Goal: Transaction & Acquisition: Purchase product/service

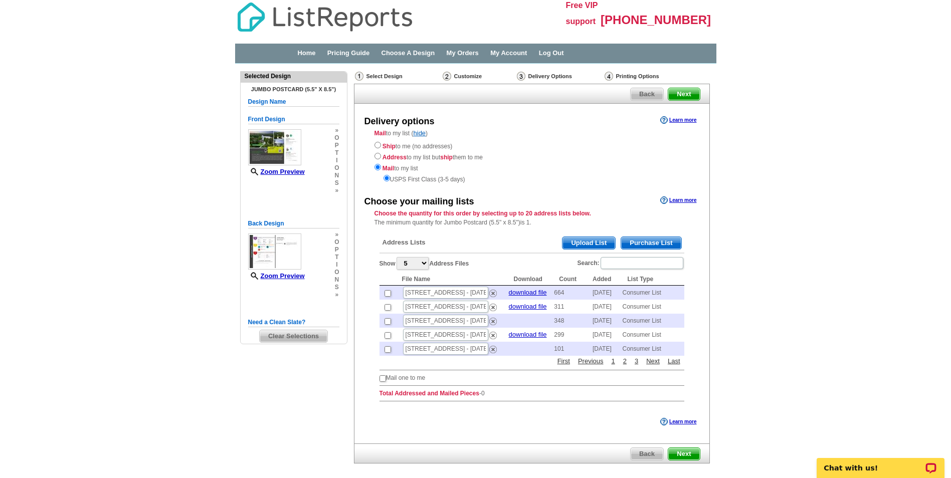
click at [659, 243] on span "Purchase List" at bounding box center [651, 243] width 60 height 12
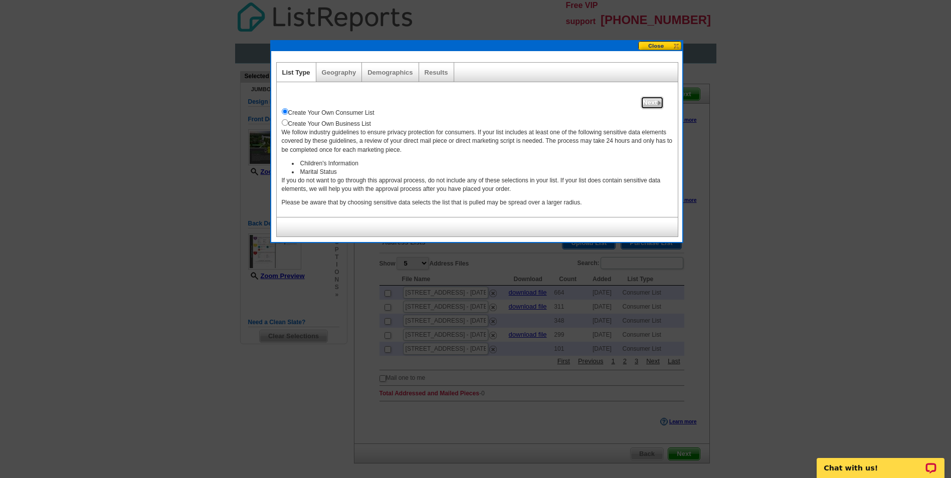
click at [656, 103] on span "Next" at bounding box center [652, 103] width 22 height 12
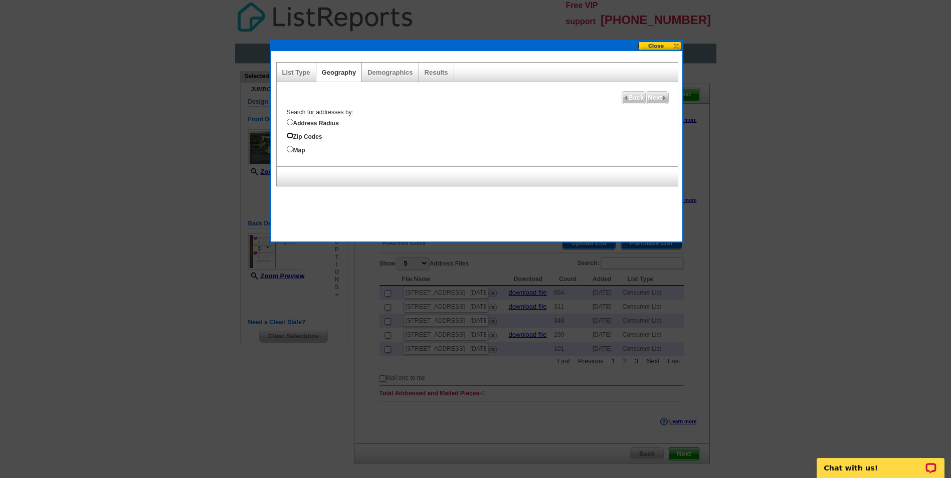
click at [290, 137] on input "Zip Codes" at bounding box center [290, 135] width 7 height 7
radio input "true"
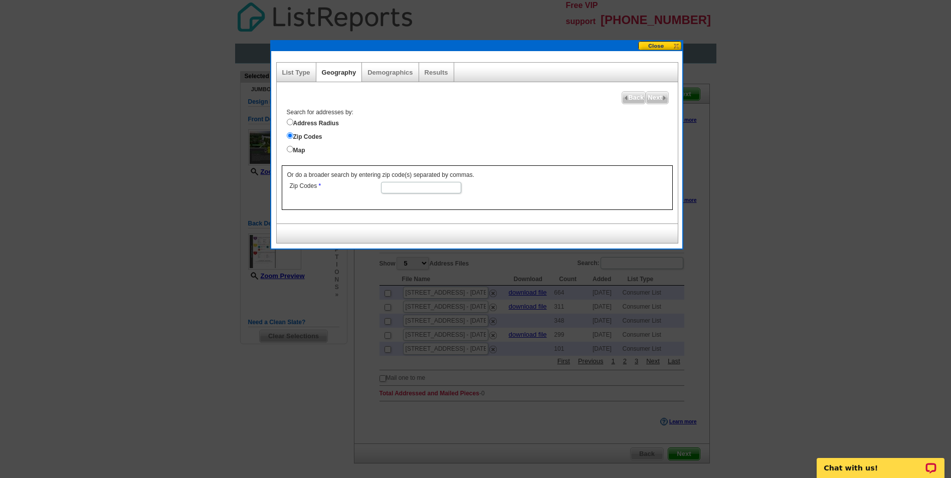
click at [388, 188] on input "Zip Codes" at bounding box center [421, 188] width 80 height 12
click at [660, 96] on span "Next" at bounding box center [657, 98] width 22 height 12
click at [660, 99] on span "Next" at bounding box center [657, 98] width 22 height 12
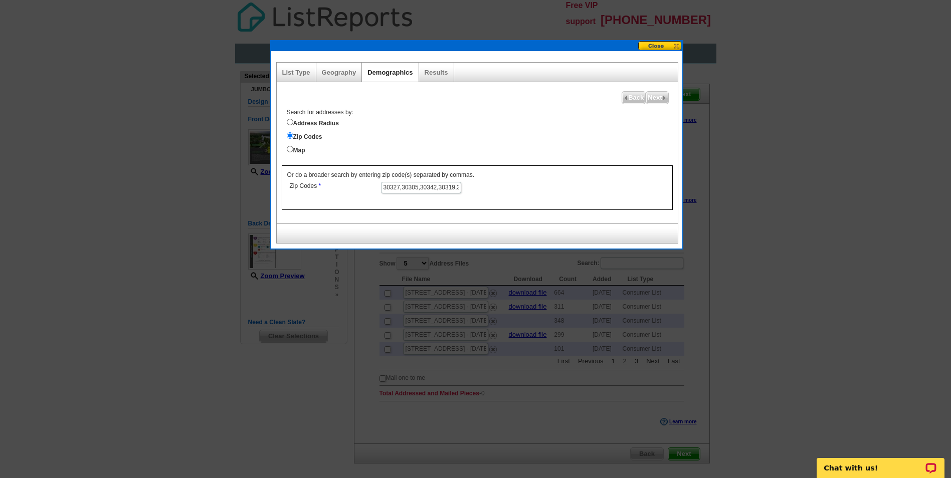
click at [390, 74] on link "Demographics" at bounding box center [390, 73] width 45 height 8
click at [659, 98] on span "Next" at bounding box center [657, 98] width 22 height 12
click at [659, 99] on span "Next" at bounding box center [657, 98] width 22 height 12
click at [436, 72] on link "Results" at bounding box center [437, 73] width 24 height 8
click at [456, 188] on input "30327,30305,30342,30319,30328,30338,30004,30009,30062," at bounding box center [421, 188] width 80 height 12
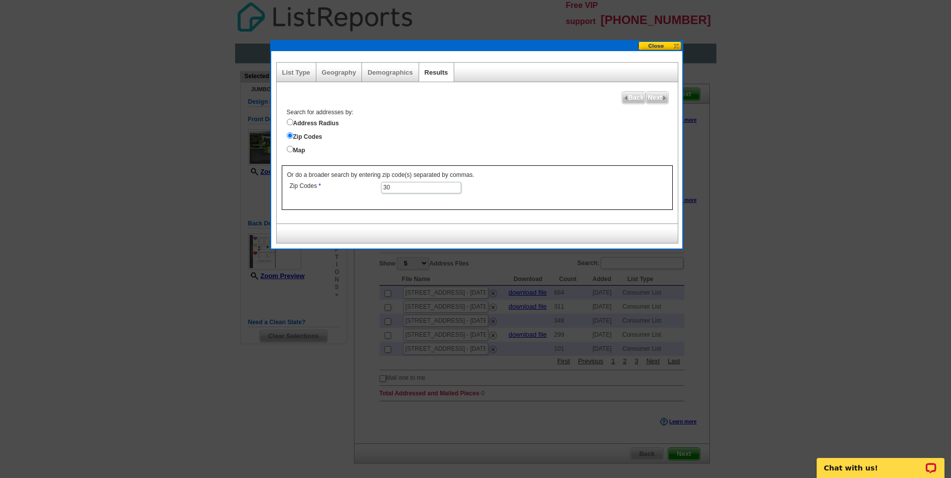
type input "3"
type input "30062"
click at [657, 96] on span "Next" at bounding box center [657, 98] width 22 height 12
select select
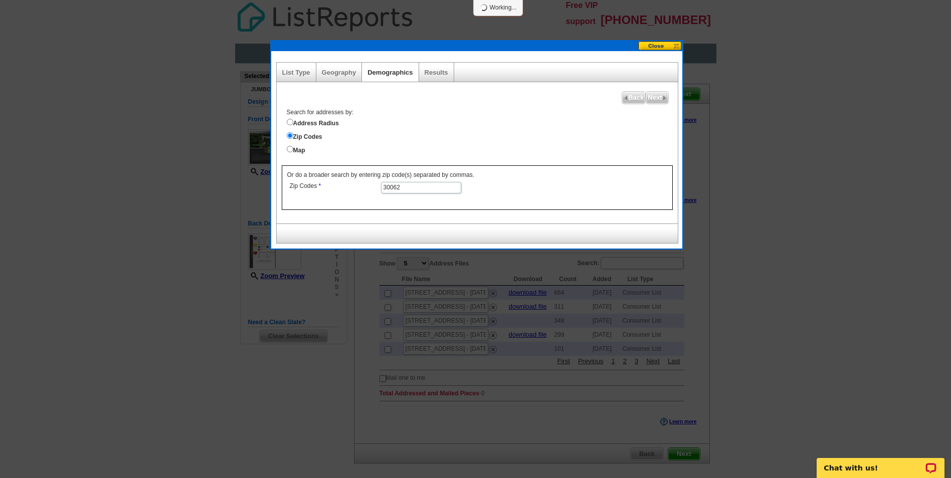
select select
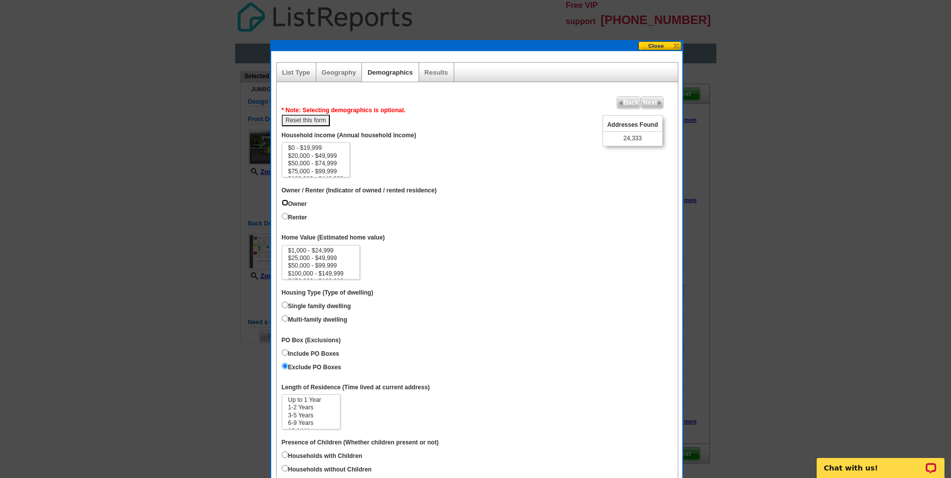
click at [283, 200] on input "Owner" at bounding box center [285, 203] width 7 height 7
radio input "true"
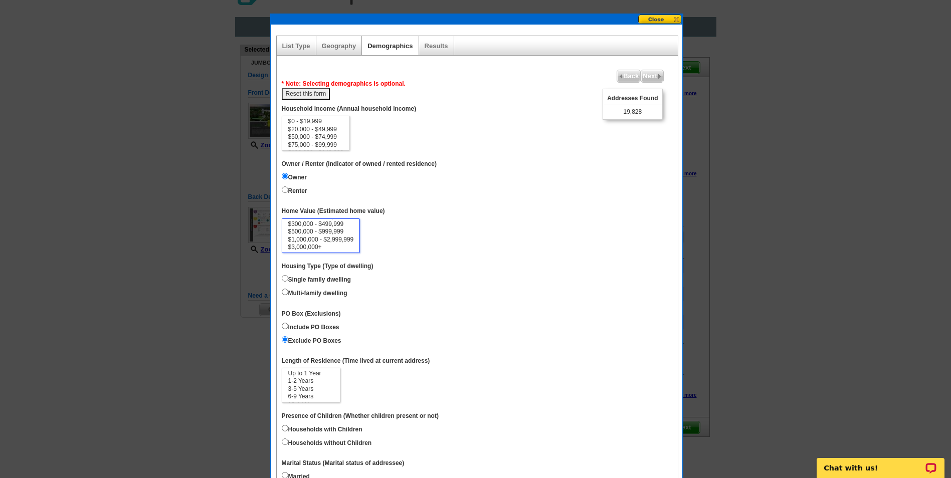
scroll to position [50, 0]
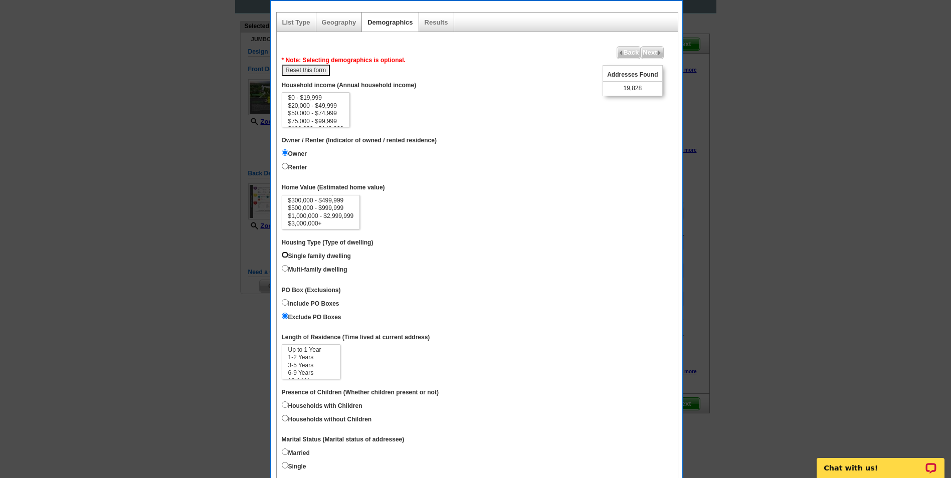
click at [283, 258] on input "Single family dwelling" at bounding box center [285, 255] width 7 height 7
radio input "true"
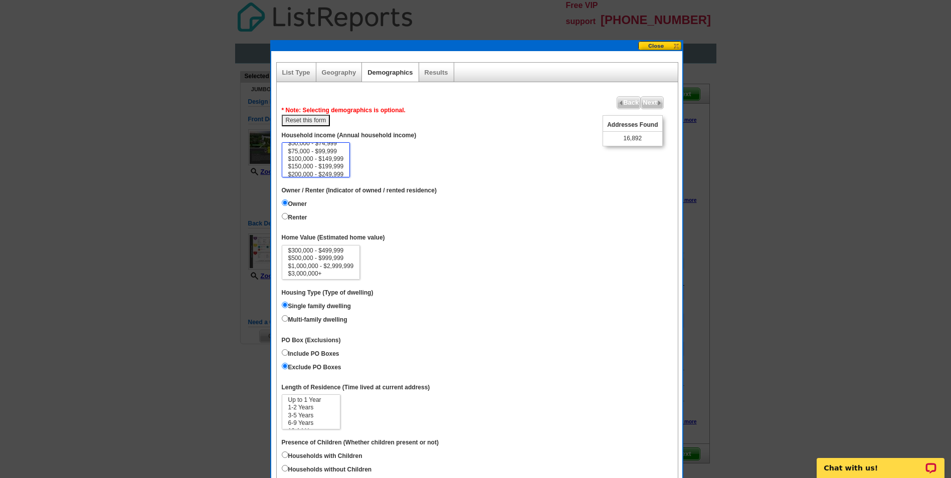
scroll to position [46, 0]
select select "500000-999999"
click at [334, 162] on option "$500,000 - $999,999" at bounding box center [316, 164] width 58 height 8
click at [653, 105] on span "Next" at bounding box center [652, 103] width 22 height 12
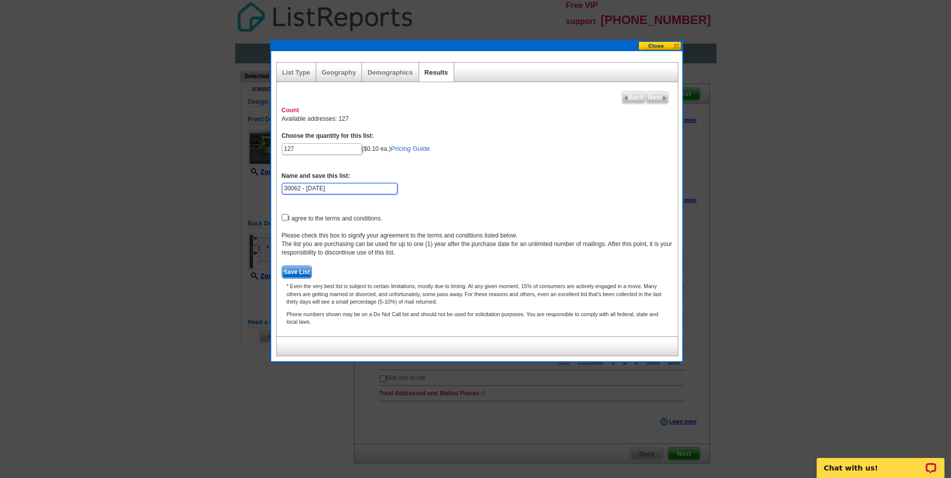
click at [285, 191] on input "30062 - Sep 30" at bounding box center [340, 189] width 116 height 12
type input "ATL 30062 - [DATE]"
click at [285, 217] on input "checkbox" at bounding box center [285, 217] width 7 height 7
checkbox input "true"
click at [302, 272] on span "Save List" at bounding box center [297, 272] width 30 height 12
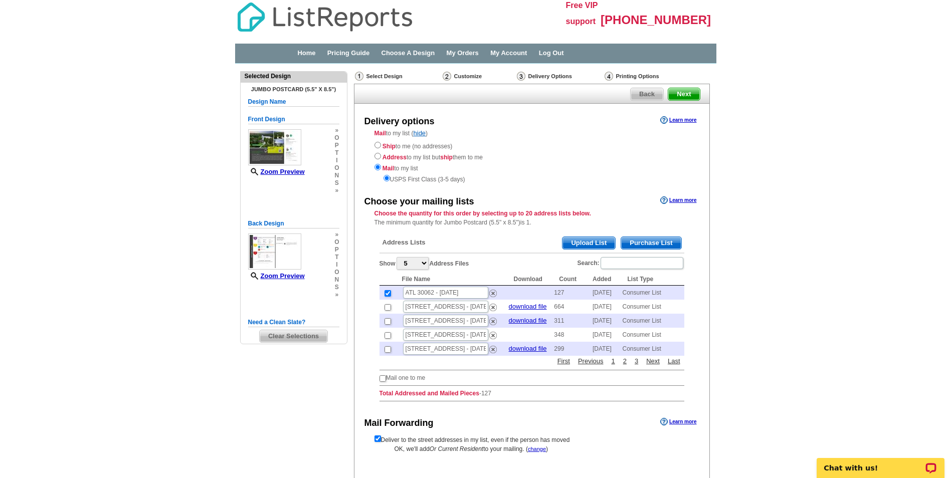
click at [665, 243] on span "Purchase List" at bounding box center [651, 243] width 60 height 12
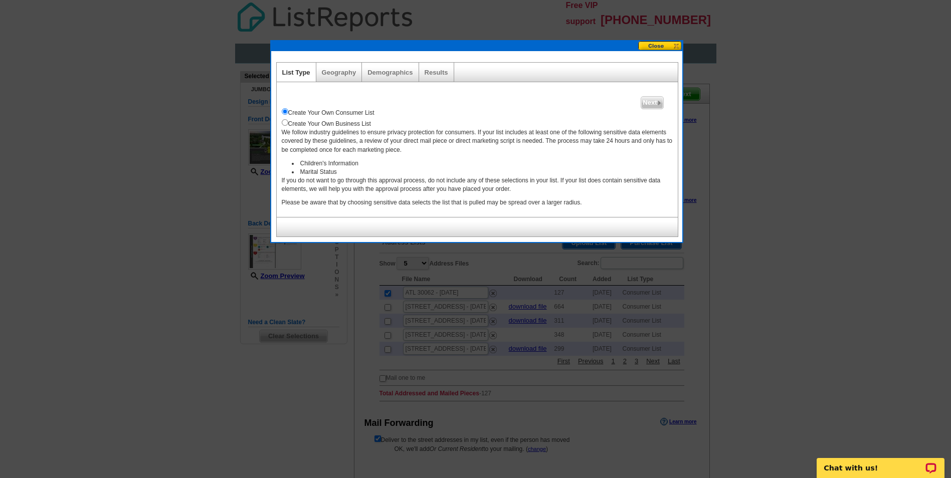
click at [663, 46] on button at bounding box center [660, 46] width 44 height 10
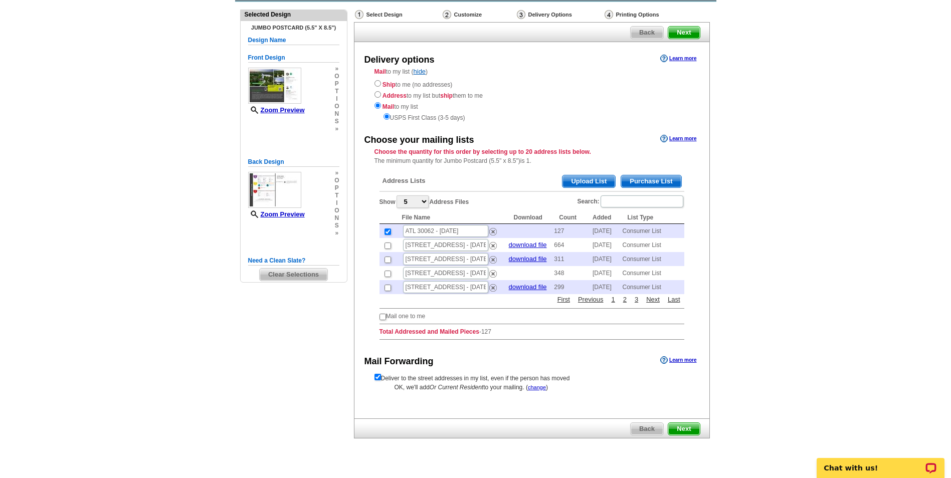
scroll to position [81, 0]
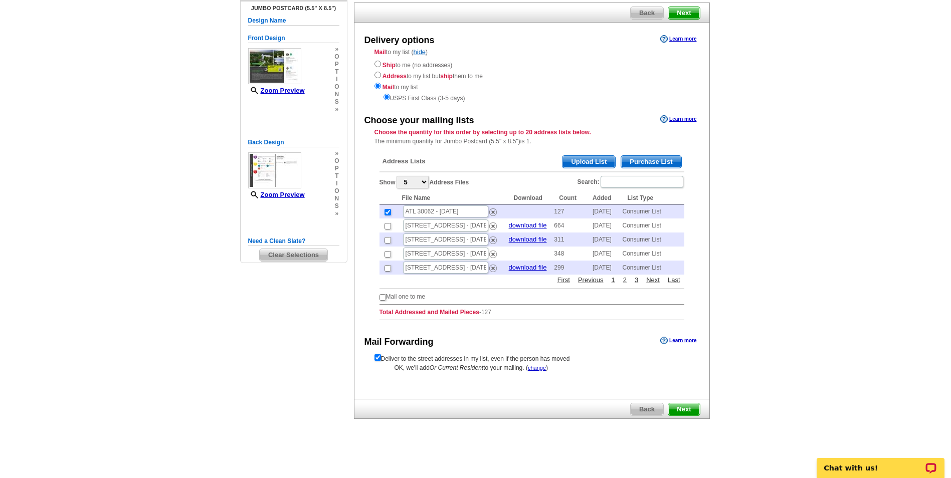
click at [690, 411] on span "Next" at bounding box center [684, 410] width 31 height 12
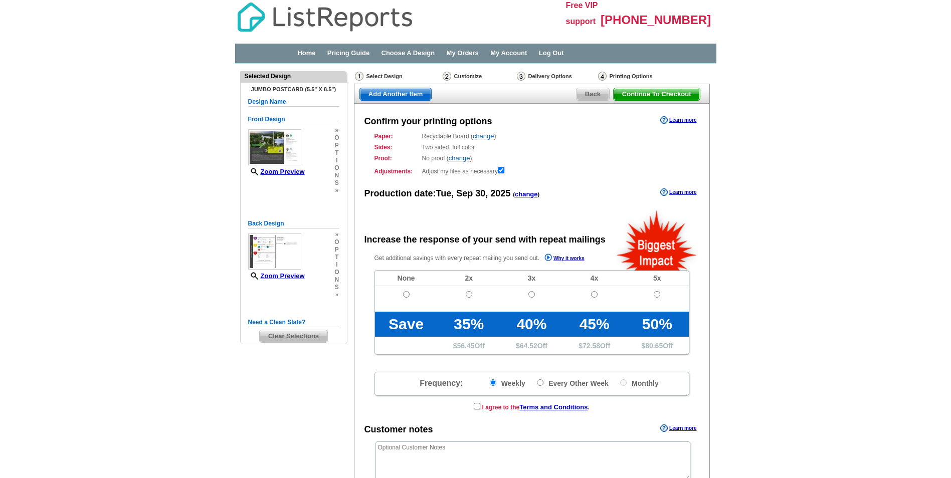
radio input "false"
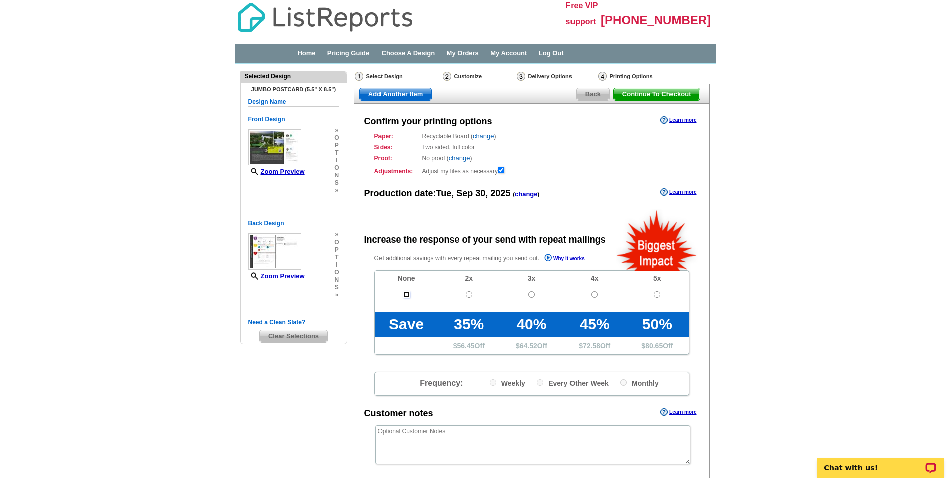
click at [406, 295] on input "radio" at bounding box center [406, 294] width 7 height 7
radio input "true"
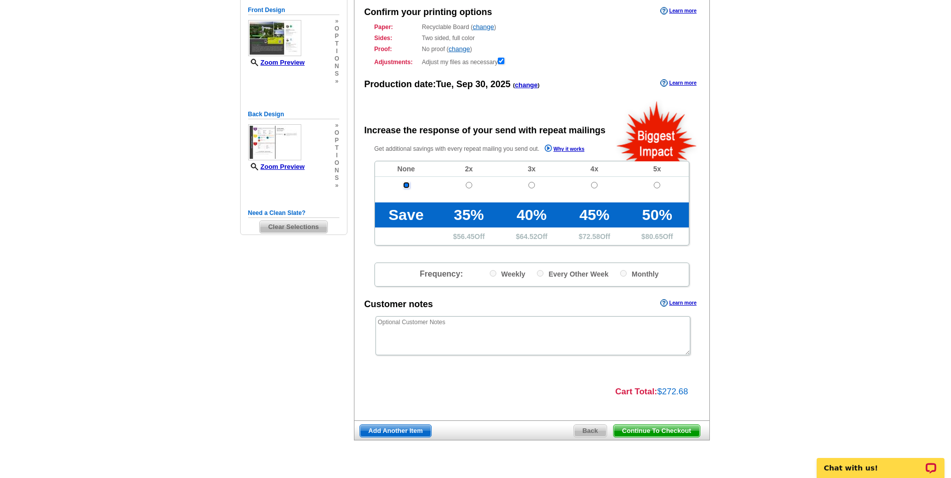
scroll to position [131, 0]
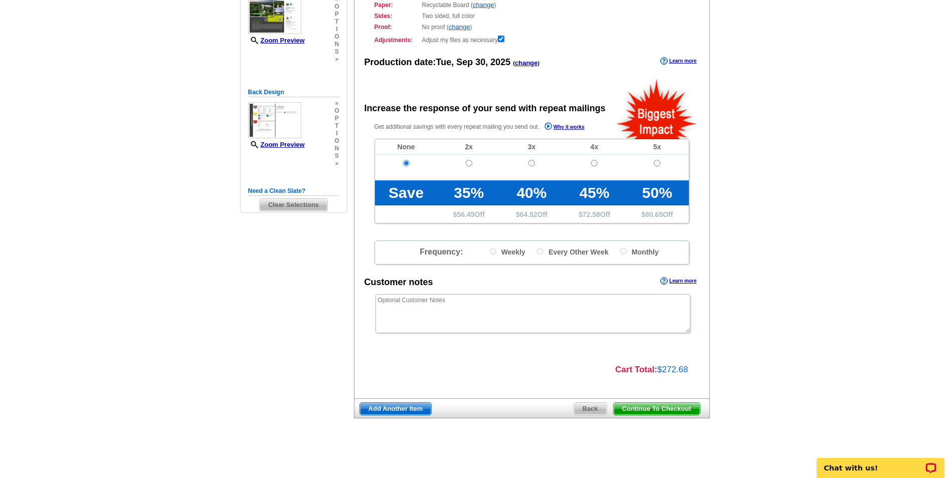
click at [658, 408] on span "Continue To Checkout" at bounding box center [657, 409] width 86 height 12
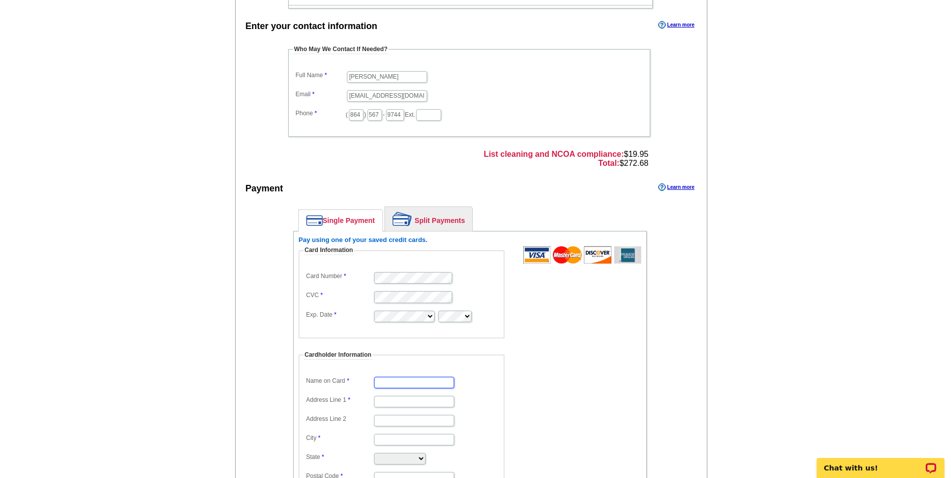
click at [414, 383] on input "Name on Card" at bounding box center [414, 383] width 80 height 12
type input "[PERSON_NAME]"
click at [400, 402] on input "Address Line 1" at bounding box center [414, 402] width 80 height 12
type input "[STREET_ADDRESS][PERSON_NAME]"
type input "West Union"
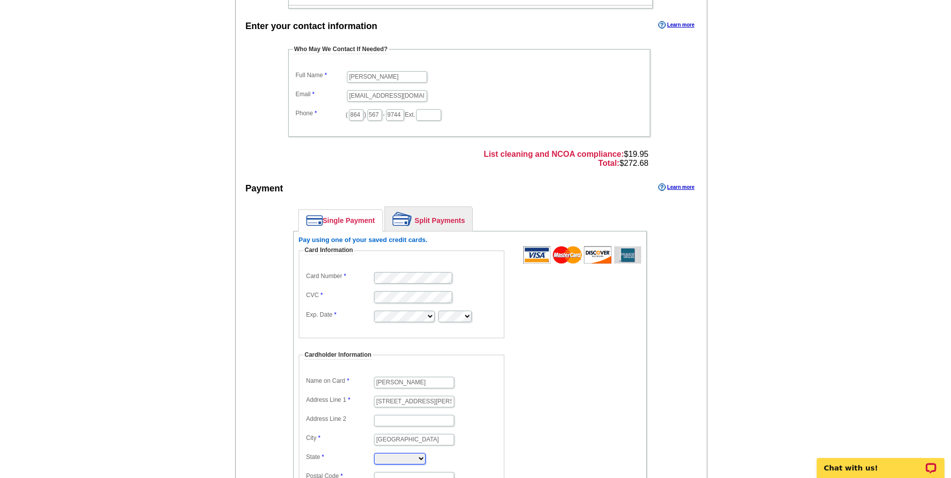
select select "SC"
type input "29696"
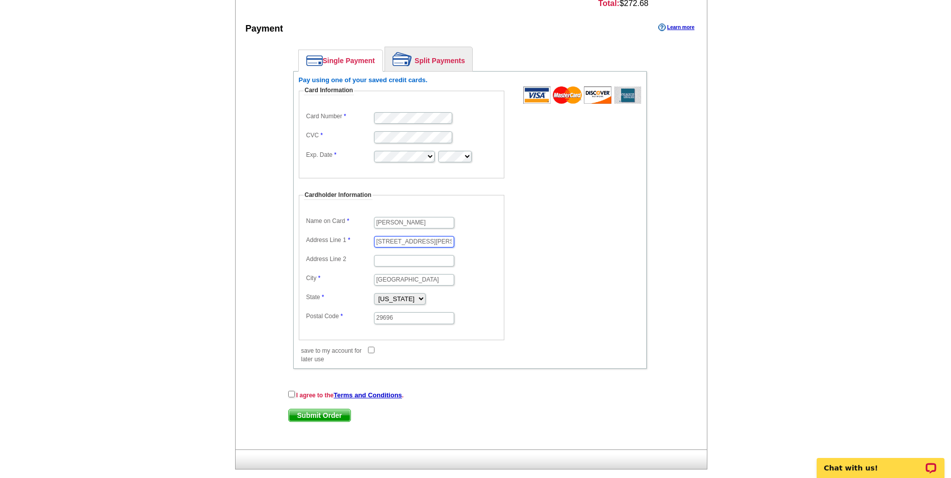
scroll to position [428, 0]
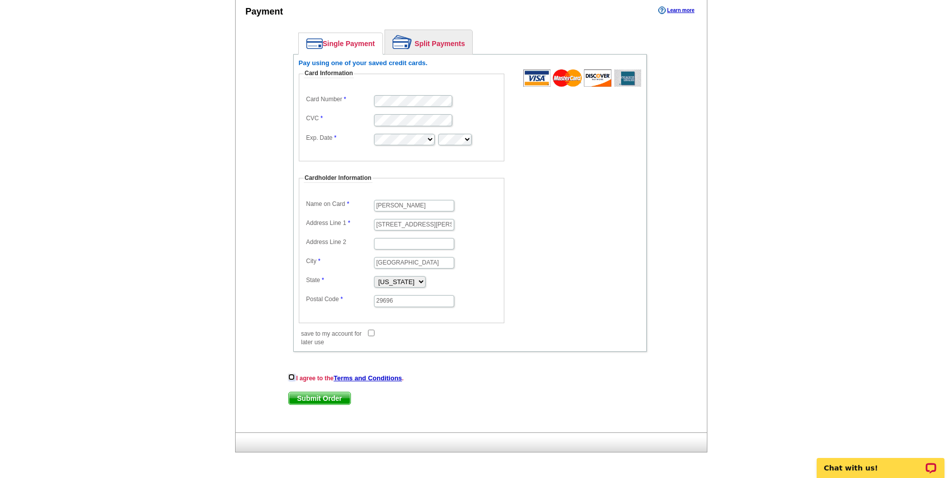
click at [291, 378] on input "checkbox" at bounding box center [291, 377] width 7 height 7
checkbox input "true"
click at [328, 398] on span "Submit Order" at bounding box center [320, 399] width 62 height 12
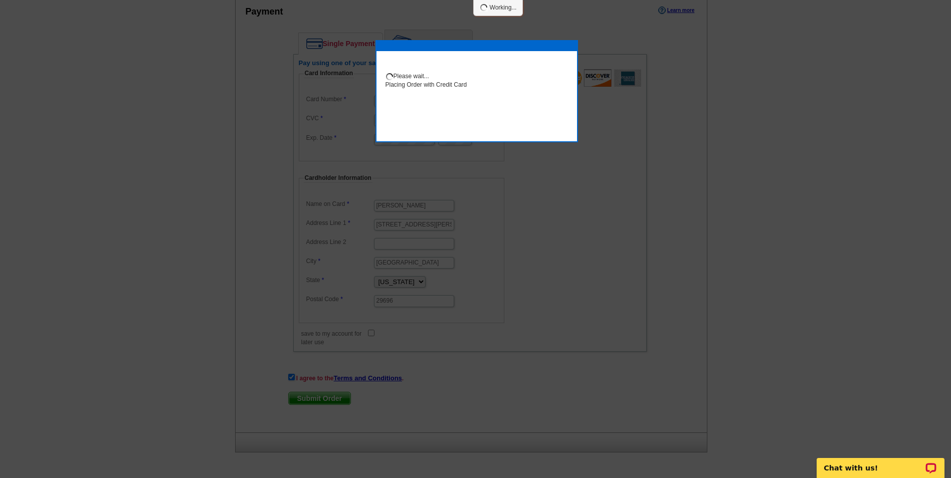
scroll to position [478, 0]
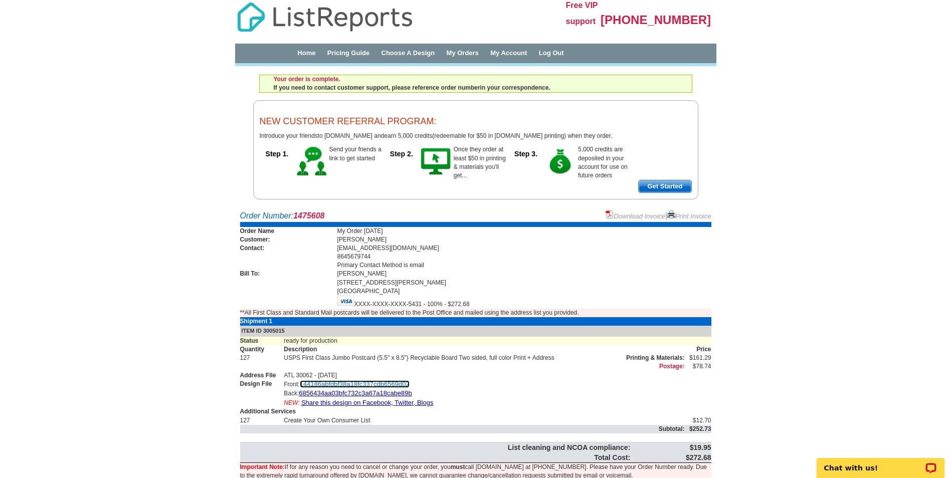
click at [359, 384] on link "144186abfdbf38a18fc337cdb6569d02" at bounding box center [355, 385] width 110 height 8
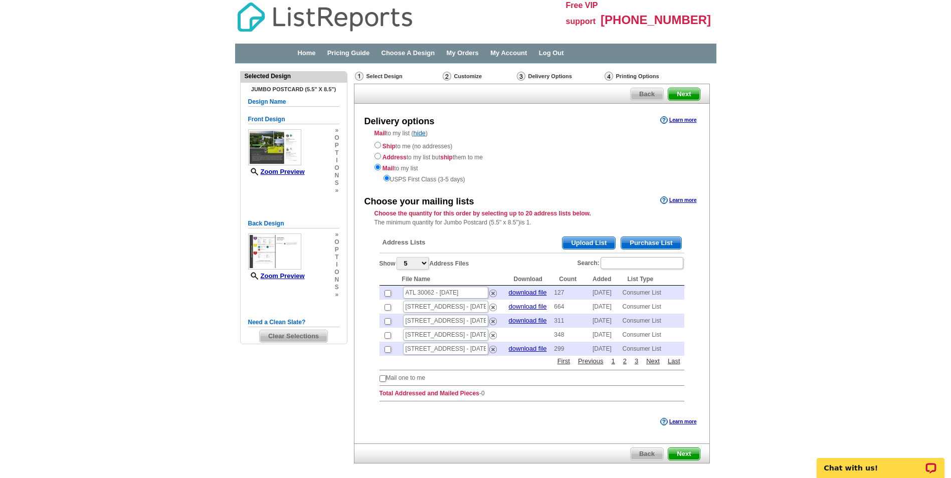
click at [644, 243] on span "Purchase List" at bounding box center [651, 243] width 60 height 12
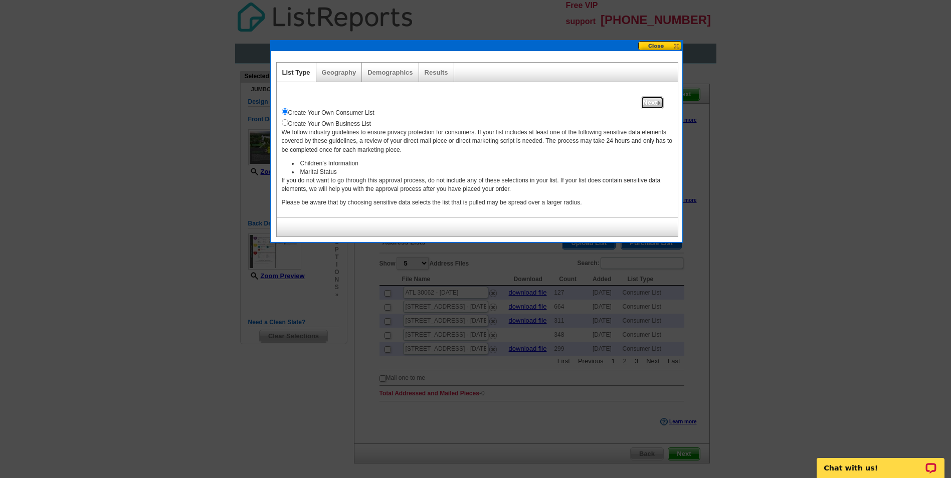
click at [653, 103] on span "Next" at bounding box center [652, 103] width 22 height 12
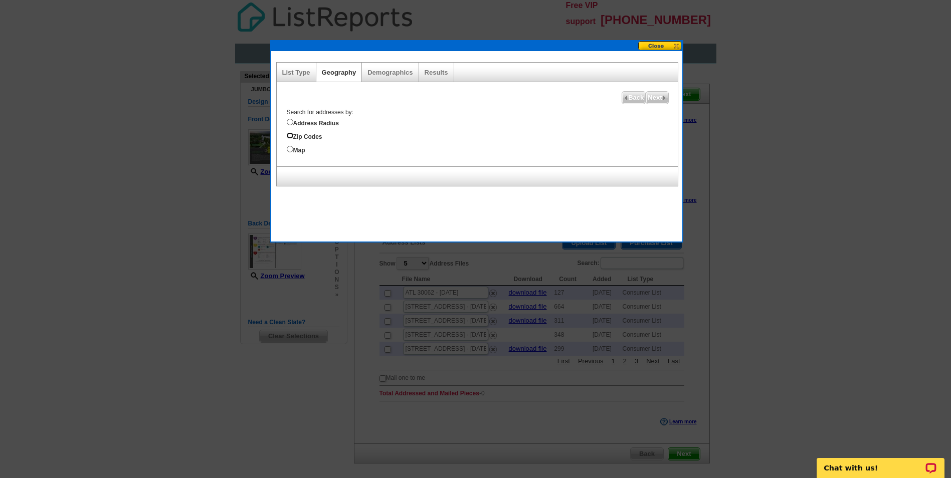
click at [288, 135] on input "Zip Codes" at bounding box center [290, 135] width 7 height 7
radio input "true"
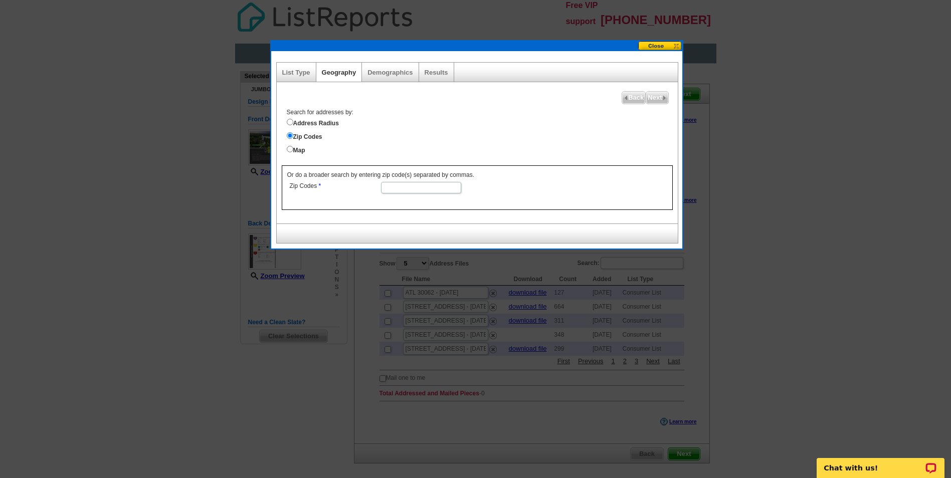
click at [392, 190] on input "Zip Codes" at bounding box center [421, 188] width 80 height 12
type input "30319"
click at [659, 96] on span "Next" at bounding box center [657, 98] width 22 height 12
select select
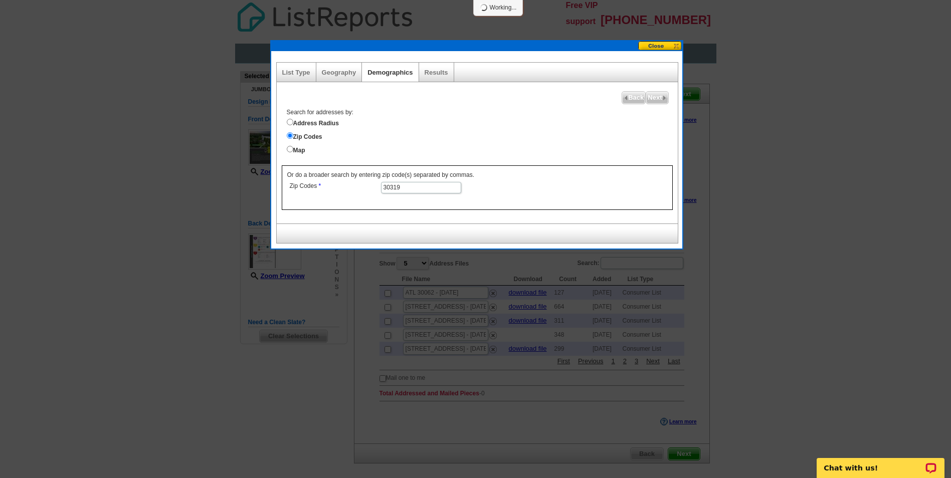
select select
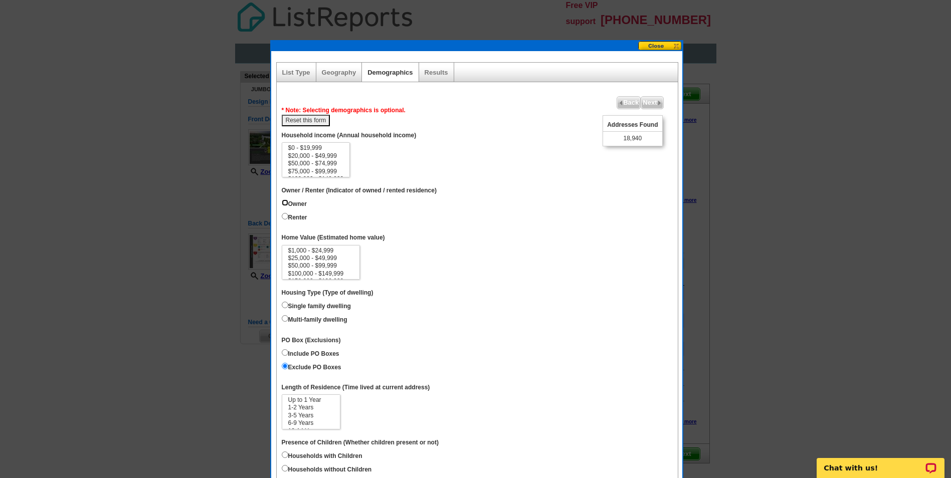
click at [284, 202] on input "Owner" at bounding box center [285, 203] width 7 height 7
radio input "true"
click at [284, 304] on input "Single family dwelling" at bounding box center [285, 305] width 7 height 7
radio input "true"
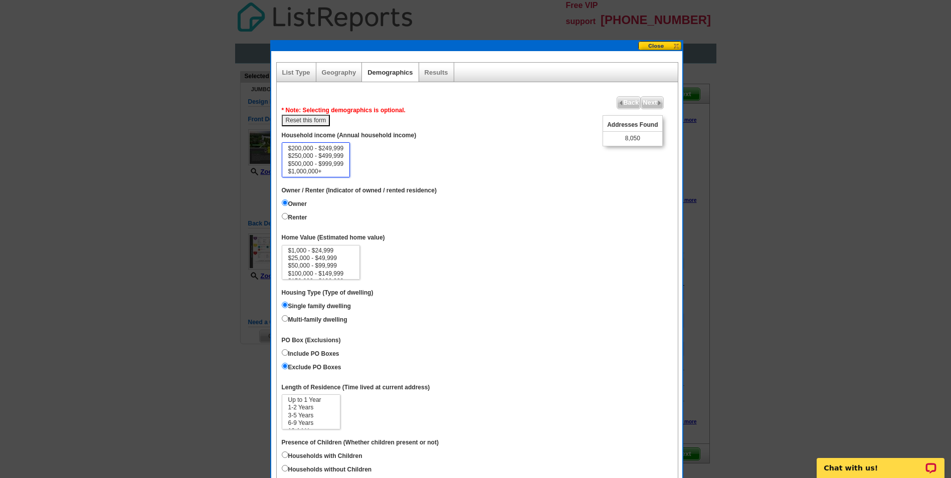
select select "500000-999999"
click at [334, 165] on option "$500,000 - $999,999" at bounding box center [316, 164] width 58 height 8
select select "3000000"
click at [315, 275] on option "$3,000,000+" at bounding box center [321, 274] width 68 height 8
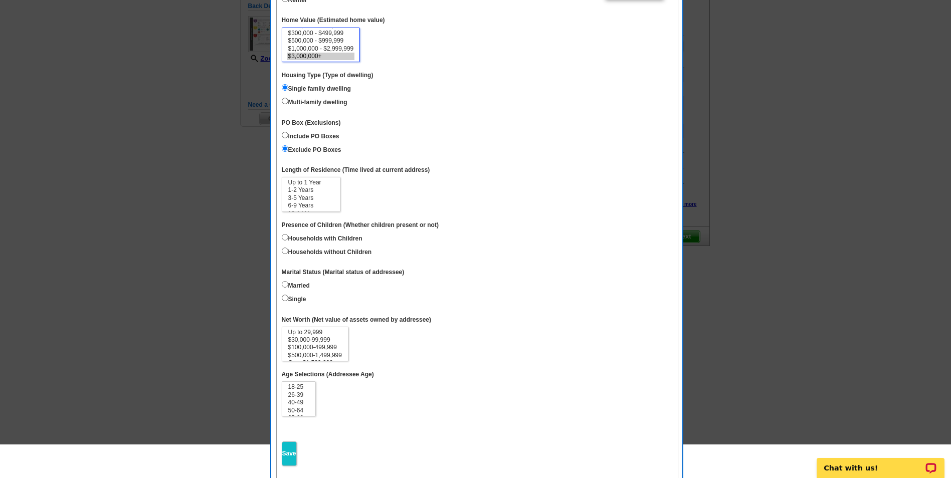
scroll to position [264, 0]
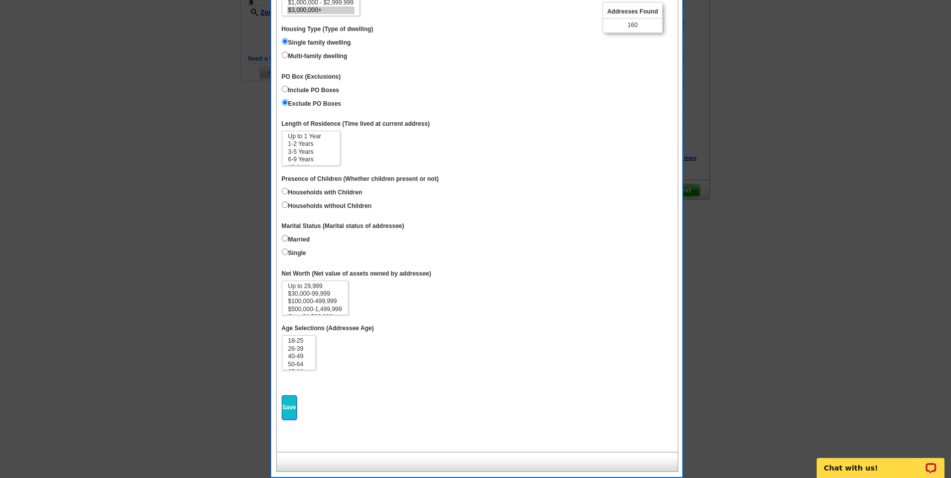
click at [287, 408] on input "Save" at bounding box center [289, 408] width 15 height 25
select select
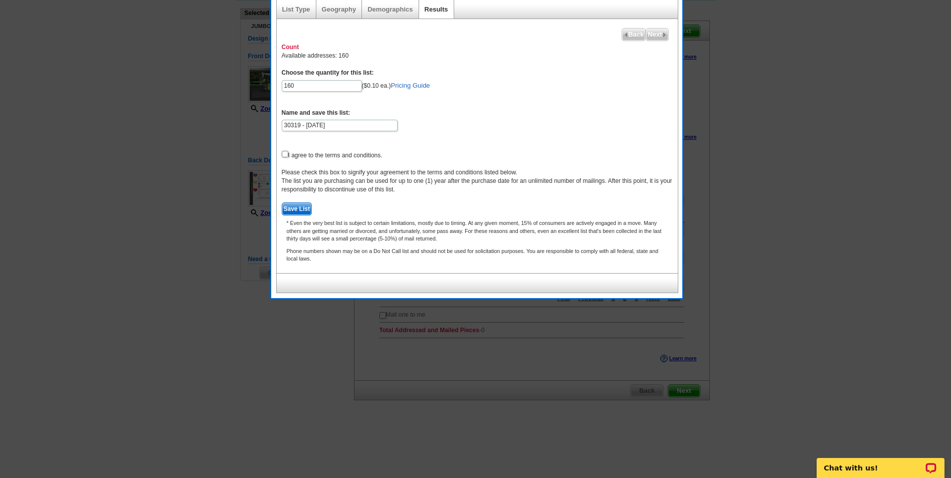
scroll to position [63, 0]
click at [285, 127] on input "30319 - Sep 30" at bounding box center [340, 126] width 116 height 12
type input "ATL 30319 - [DATE]"
click at [285, 153] on input "checkbox" at bounding box center [285, 154] width 7 height 7
checkbox input "true"
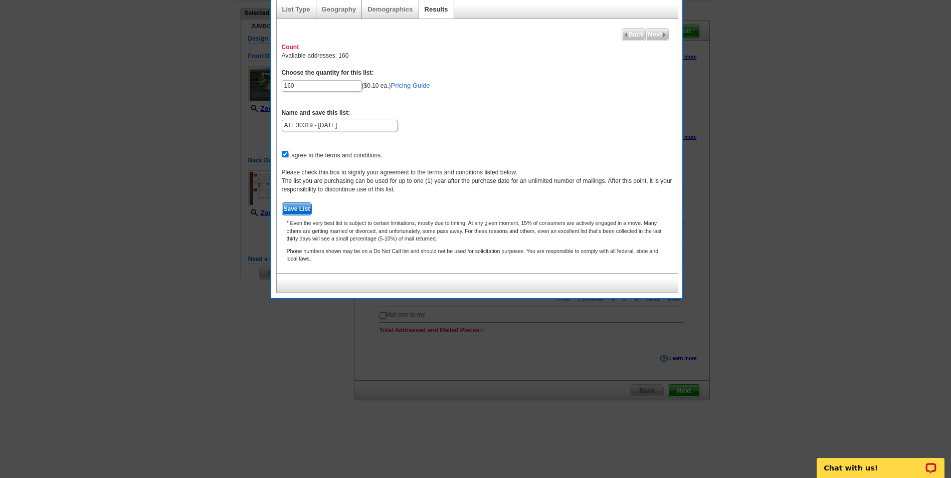
click at [296, 208] on span "Save List" at bounding box center [297, 209] width 30 height 12
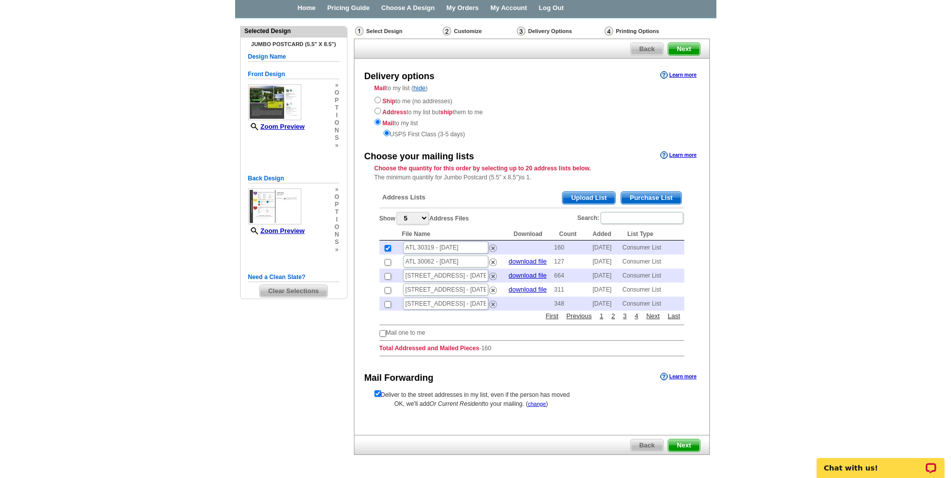
click at [684, 447] on span "Next" at bounding box center [684, 446] width 31 height 12
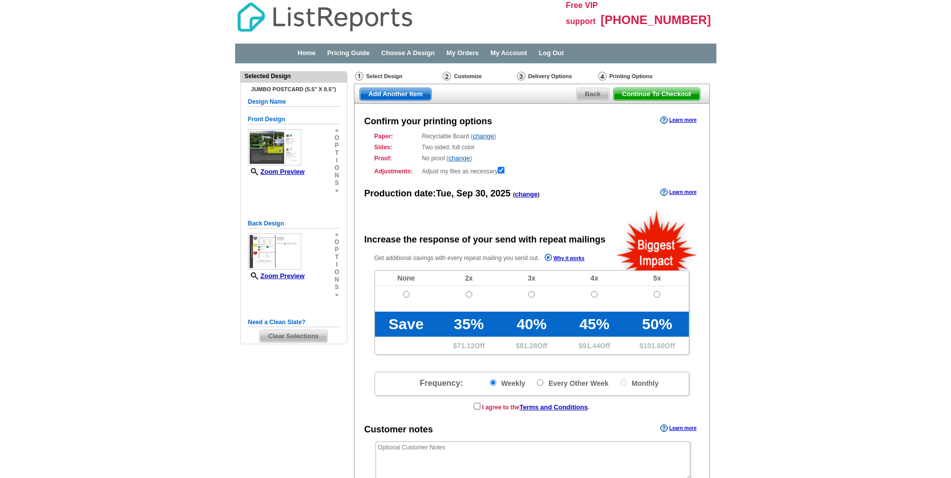
radio input "false"
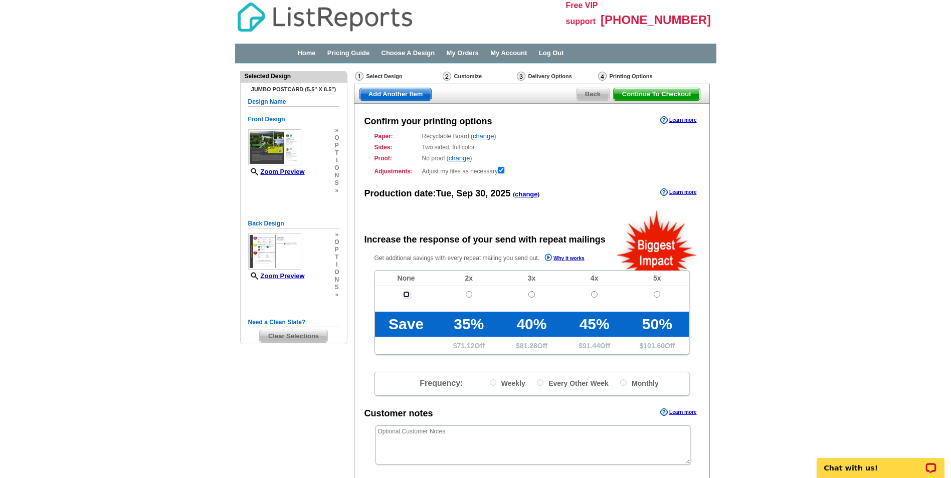
click at [406, 294] on input "radio" at bounding box center [406, 294] width 7 height 7
radio input "true"
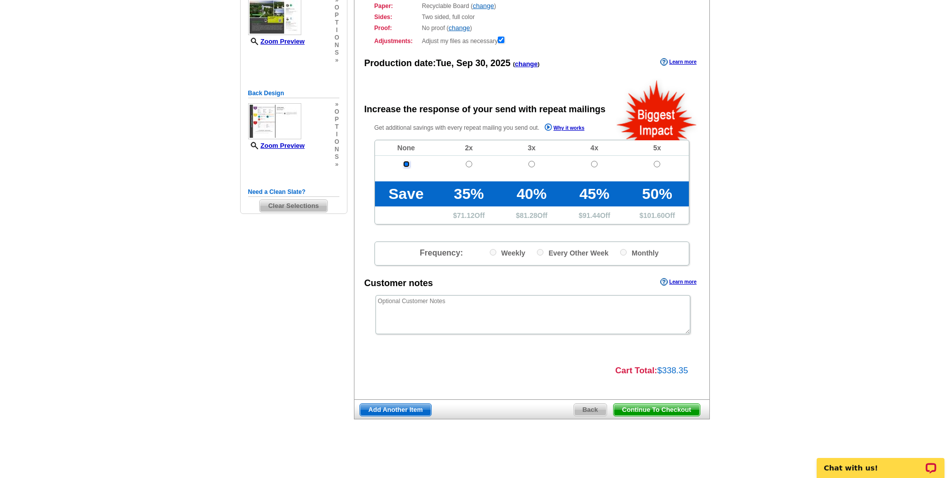
scroll to position [131, 0]
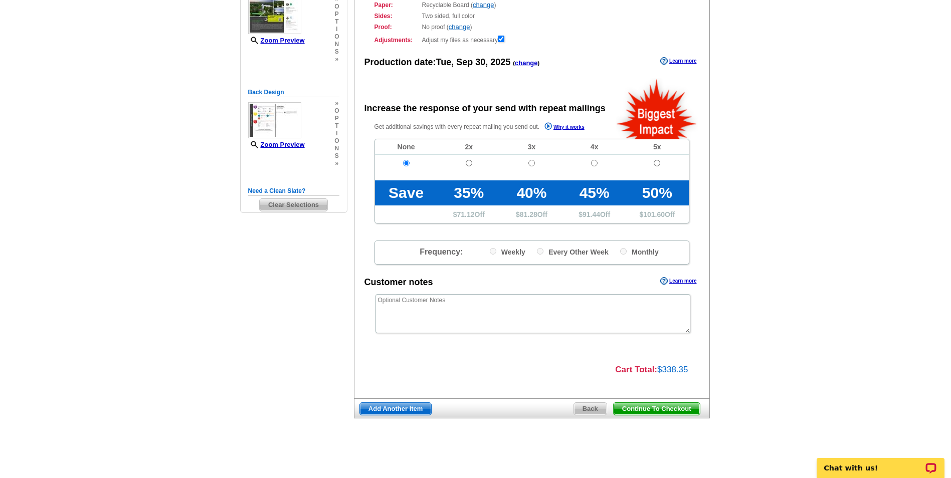
click at [655, 408] on span "Continue To Checkout" at bounding box center [657, 409] width 86 height 12
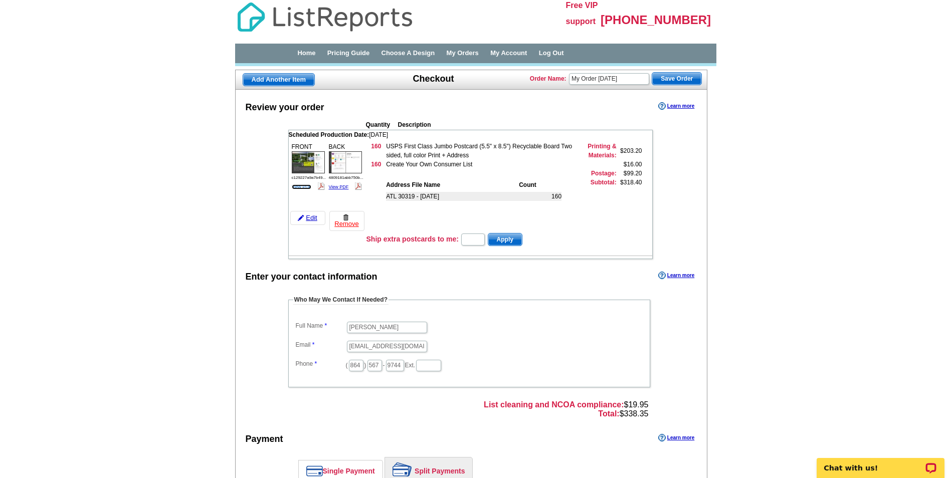
click at [304, 186] on link "View PDF" at bounding box center [302, 187] width 20 height 5
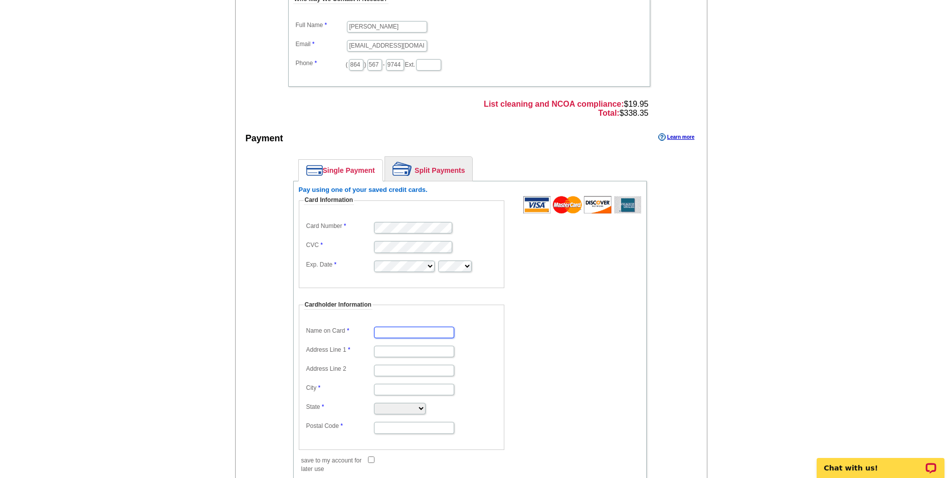
click at [386, 332] on input "Name on Card" at bounding box center [414, 333] width 80 height 12
type input "[PERSON_NAME]"
click at [407, 355] on input "Address Line 1" at bounding box center [414, 352] width 80 height 12
type input "[STREET_ADDRESS][PERSON_NAME]"
type input "West Union"
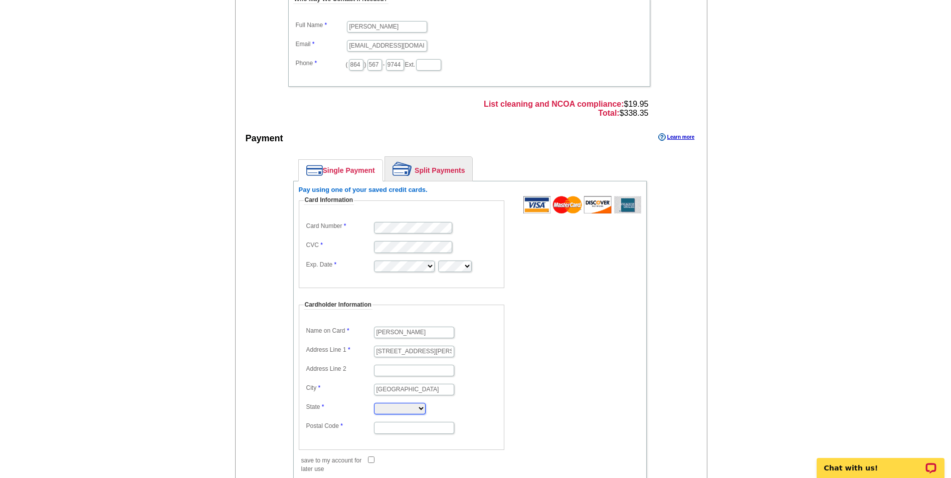
select select "SC"
type input "29696"
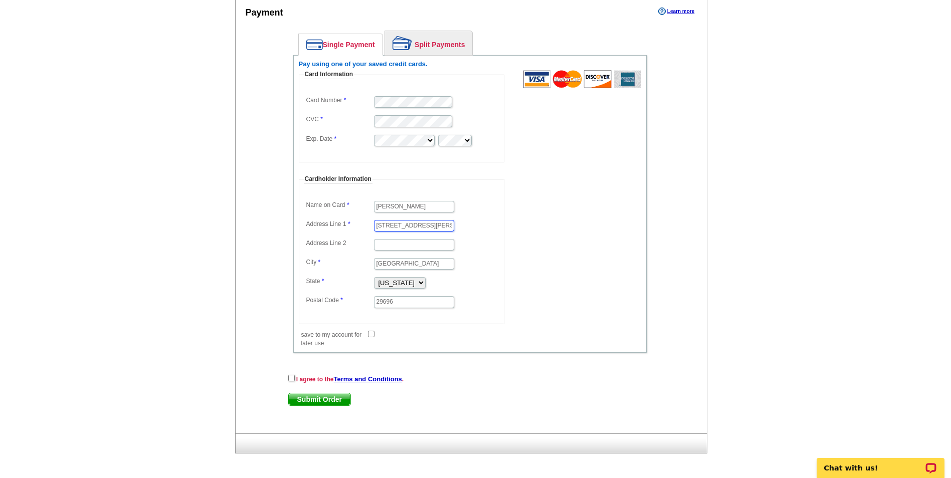
scroll to position [428, 0]
click at [291, 377] on input "checkbox" at bounding box center [291, 377] width 7 height 7
checkbox input "true"
click at [317, 400] on span "Submit Order" at bounding box center [320, 399] width 62 height 12
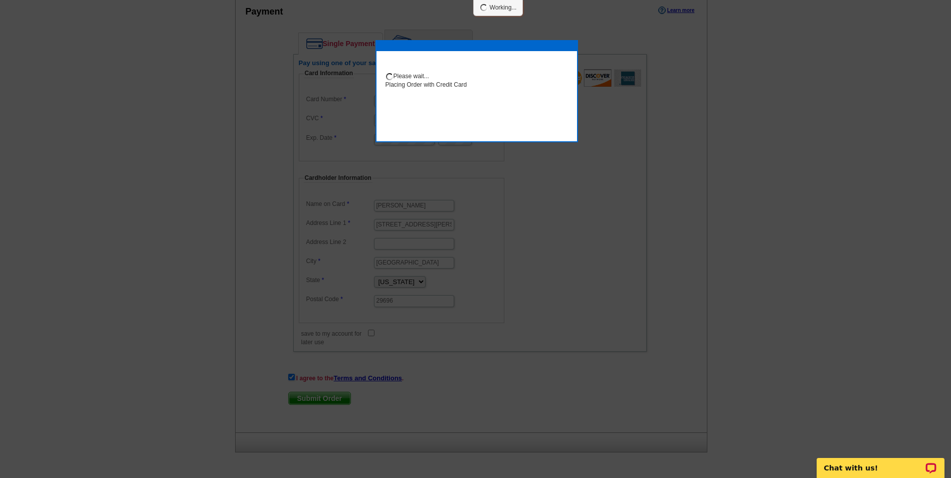
scroll to position [478, 0]
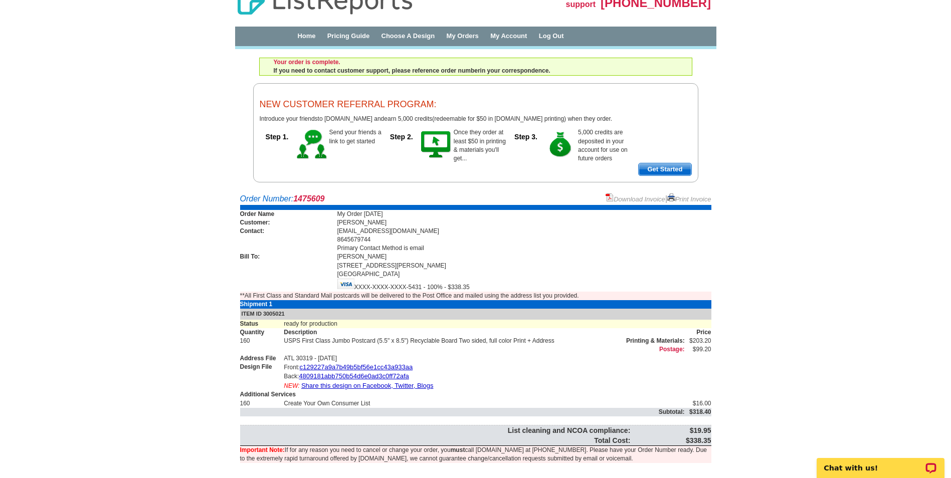
scroll to position [33, 0]
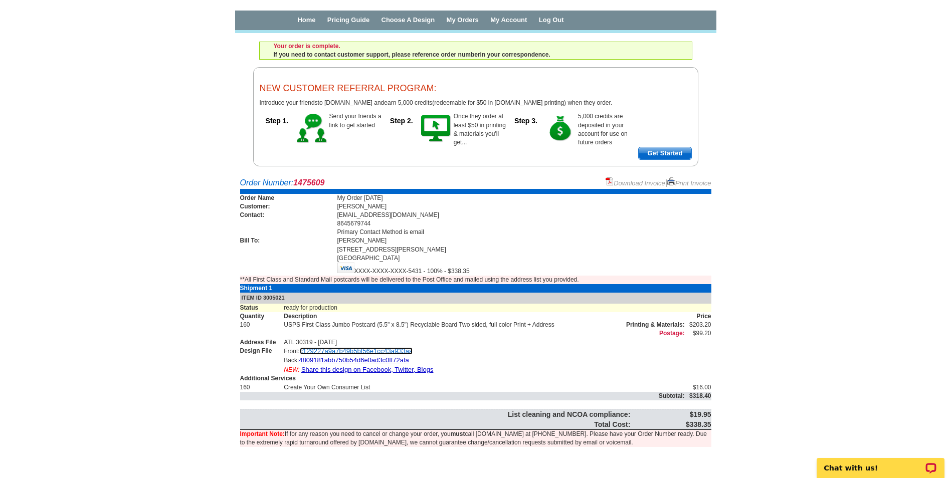
click at [357, 352] on link "c129227a9a7b49b5bf56e1cc43a933aa" at bounding box center [356, 352] width 113 height 8
click at [354, 359] on link "4809181abb750b54d6e0ad3c0ff72afa" at bounding box center [354, 361] width 110 height 8
